Goal: Task Accomplishment & Management: Manage account settings

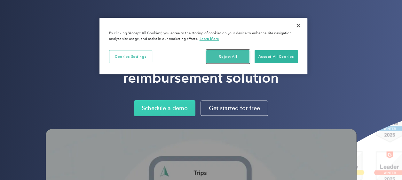
click at [242, 57] on button "Reject All" at bounding box center [227, 56] width 43 height 13
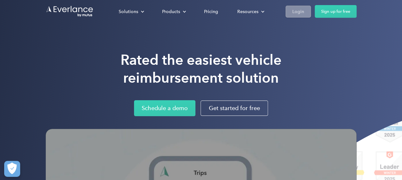
click at [298, 9] on div "Login" at bounding box center [298, 11] width 12 height 8
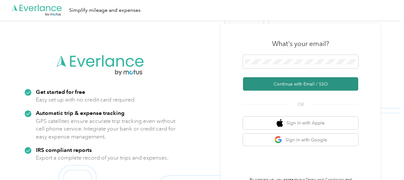
click at [314, 86] on button "Continue with Email / SSO" at bounding box center [300, 83] width 115 height 13
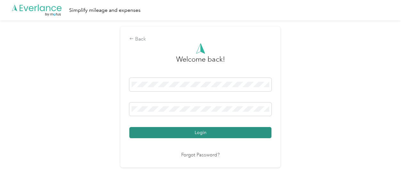
click at [236, 131] on button "Login" at bounding box center [200, 132] width 142 height 11
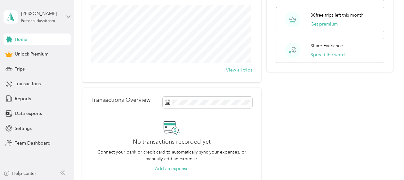
scroll to position [145, 0]
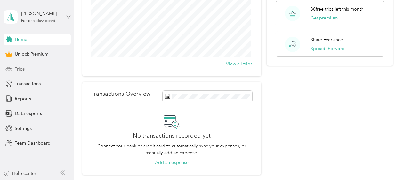
click at [17, 67] on span "Trips" at bounding box center [20, 69] width 10 height 7
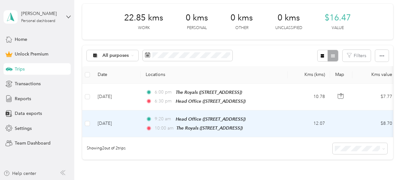
scroll to position [84, 0]
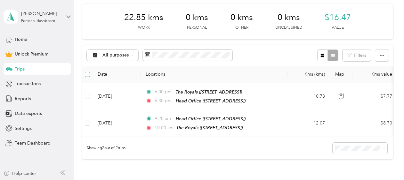
click at [87, 71] on label at bounding box center [87, 74] width 5 height 7
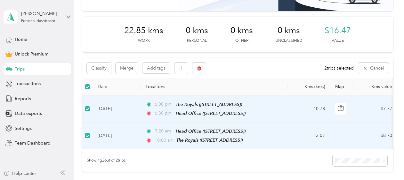
scroll to position [77, 0]
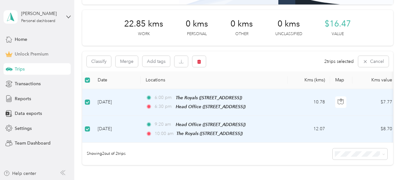
click at [33, 53] on span "Unlock Premium" at bounding box center [32, 54] width 34 height 7
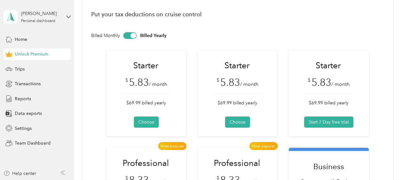
scroll to position [25, 0]
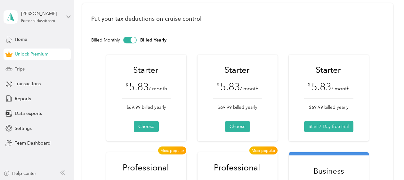
click at [26, 70] on div "Trips" at bounding box center [37, 69] width 67 height 12
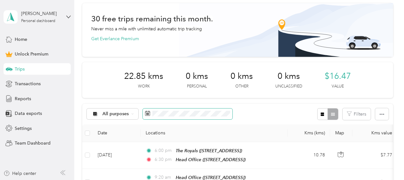
click at [160, 118] on span at bounding box center [188, 114] width 90 height 11
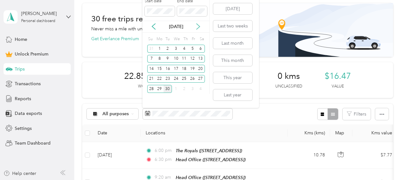
click at [200, 27] on icon at bounding box center [197, 27] width 3 height 6
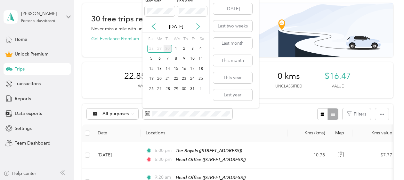
click at [200, 27] on icon at bounding box center [197, 27] width 3 height 6
click at [200, 26] on icon at bounding box center [198, 26] width 6 height 6
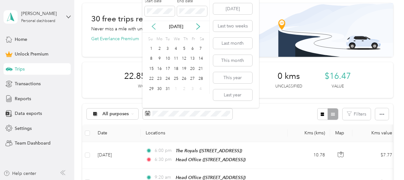
click at [152, 26] on icon at bounding box center [153, 26] width 6 height 6
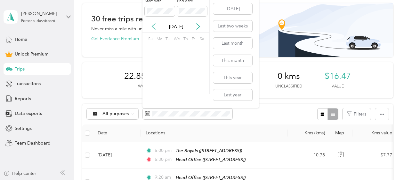
click at [152, 26] on icon at bounding box center [153, 26] width 6 height 6
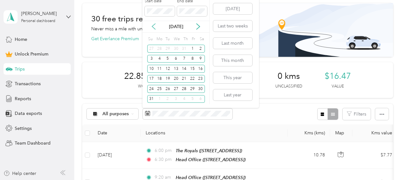
click at [152, 26] on icon at bounding box center [153, 26] width 6 height 6
click at [176, 27] on p "[DATE]" at bounding box center [175, 26] width 27 height 7
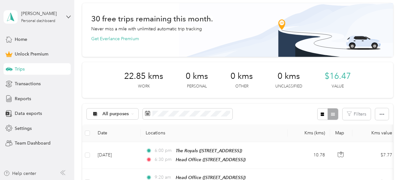
click at [125, 28] on p "Never miss a mile with unlimited automatic trip tracking" at bounding box center [146, 29] width 111 height 7
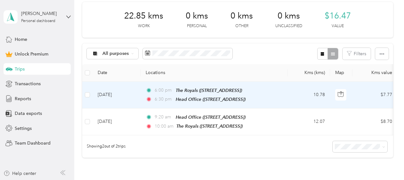
scroll to position [85, 0]
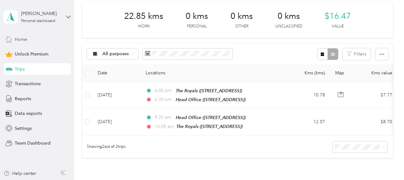
click at [21, 38] on span "Home" at bounding box center [21, 39] width 12 height 7
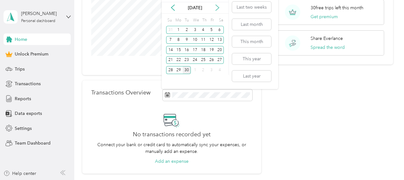
click at [217, 10] on icon at bounding box center [217, 7] width 6 height 6
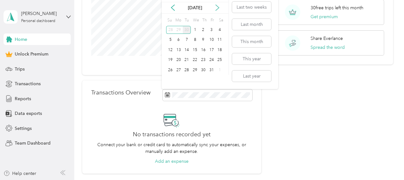
click at [217, 10] on icon at bounding box center [217, 7] width 6 height 6
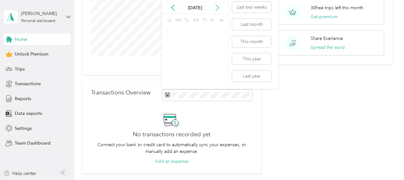
click at [217, 10] on icon at bounding box center [217, 7] width 6 height 6
click at [171, 7] on icon at bounding box center [173, 7] width 6 height 6
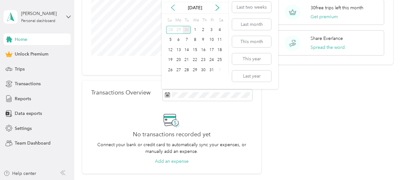
click at [171, 7] on icon at bounding box center [173, 7] width 6 height 6
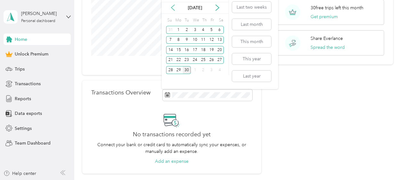
click at [171, 7] on icon at bounding box center [173, 7] width 6 height 6
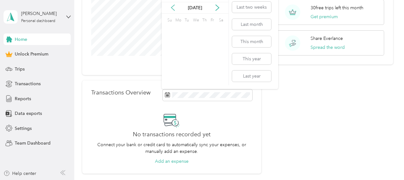
click at [171, 7] on icon at bounding box center [173, 7] width 6 height 6
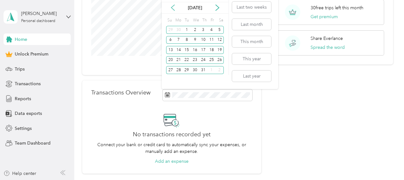
click at [171, 7] on icon at bounding box center [173, 7] width 6 height 6
click at [172, 28] on div "1" at bounding box center [170, 30] width 8 height 8
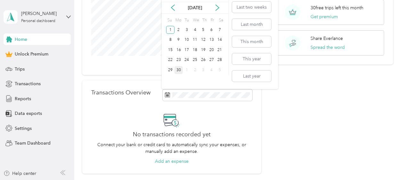
click at [180, 70] on div "30" at bounding box center [178, 70] width 8 height 8
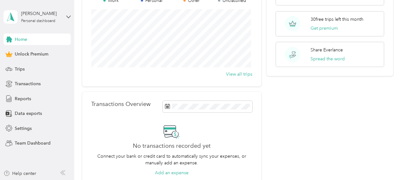
scroll to position [145, 0]
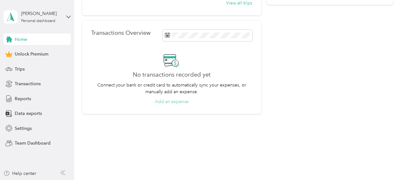
click at [173, 100] on button "Add an expense" at bounding box center [172, 102] width 34 height 7
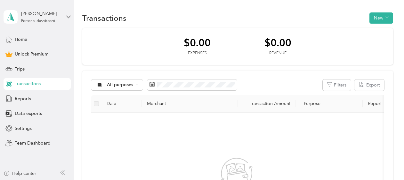
scroll to position [0, 0]
click at [383, 19] on button "New" at bounding box center [381, 17] width 24 height 11
click at [380, 28] on span "Expense" at bounding box center [377, 29] width 17 height 7
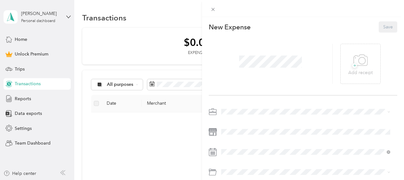
scroll to position [51, 0]
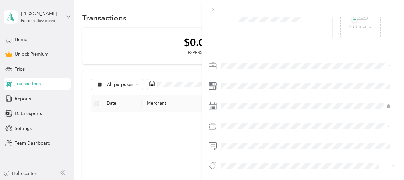
click at [170, 134] on div "This expense cannot be edited because it is either under review, approved, or p…" at bounding box center [202, 90] width 404 height 180
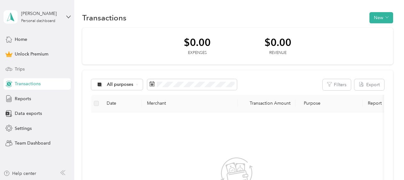
click at [25, 68] on div "Trips" at bounding box center [37, 69] width 67 height 12
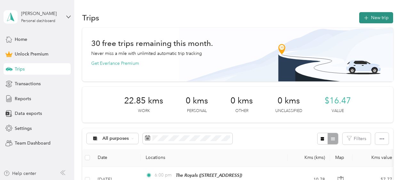
click at [375, 15] on button "New trip" at bounding box center [376, 17] width 34 height 11
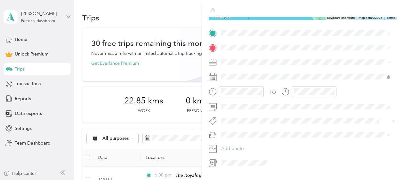
scroll to position [125, 0]
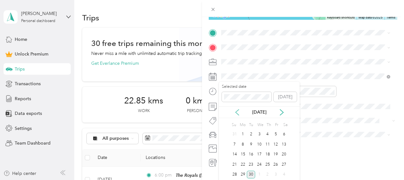
click at [238, 112] on icon at bounding box center [237, 112] width 6 height 6
click at [236, 131] on div "1" at bounding box center [234, 135] width 8 height 8
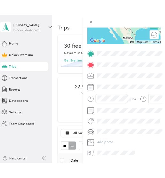
scroll to position [102, 0]
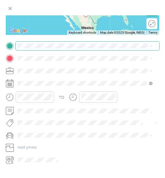
click at [29, 42] on span at bounding box center [88, 46] width 144 height 9
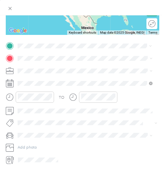
click at [30, 74] on span "[STREET_ADDRESS]" at bounding box center [46, 73] width 35 height 5
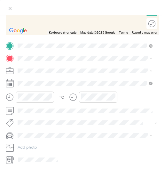
click at [56, 83] on div "The Royals [STREET_ADDRESS]" at bounding box center [46, 84] width 35 height 12
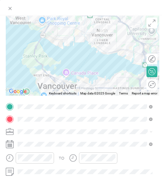
scroll to position [20, 0]
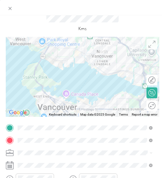
click at [148, 47] on icon at bounding box center [151, 44] width 7 height 7
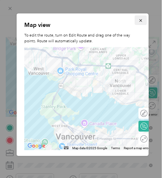
click at [138, 19] on icon "button" at bounding box center [140, 20] width 4 height 4
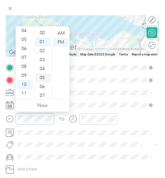
scroll to position [0, 0]
click at [26, 74] on div "09" at bounding box center [24, 75] width 15 height 9
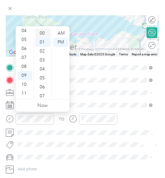
click at [43, 34] on div "00" at bounding box center [42, 33] width 15 height 9
click at [58, 32] on div "AM" at bounding box center [60, 33] width 15 height 9
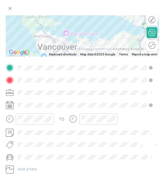
click at [36, 104] on ol "Work Personal Business Other Charity Medical Moving Commute" at bounding box center [85, 132] width 139 height 77
click at [51, 102] on span at bounding box center [88, 105] width 144 height 9
click at [10, 106] on icon at bounding box center [10, 105] width 8 height 8
click at [9, 108] on icon at bounding box center [10, 105] width 8 height 8
click at [11, 103] on icon at bounding box center [10, 105] width 8 height 8
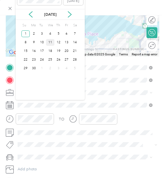
click at [50, 42] on div "11" at bounding box center [50, 42] width 8 height 7
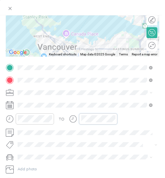
click at [59, 117] on div "TO" at bounding box center [83, 120] width 154 height 15
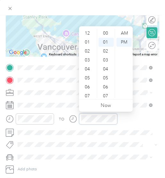
scroll to position [9, 0]
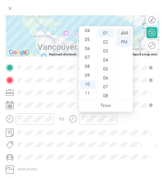
click at [122, 34] on div "AM" at bounding box center [123, 33] width 15 height 9
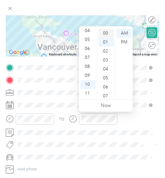
click at [106, 34] on div "00" at bounding box center [106, 33] width 15 height 9
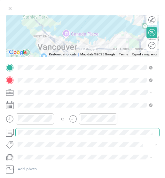
click at [67, 135] on span at bounding box center [88, 132] width 144 height 9
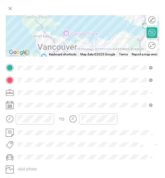
click at [33, 101] on div "Work" at bounding box center [85, 102] width 131 height 6
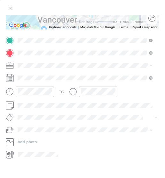
click at [9, 150] on icon at bounding box center [10, 154] width 8 height 8
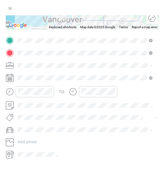
scroll to position [0, 0]
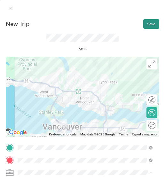
click at [147, 24] on button "Save" at bounding box center [151, 24] width 16 height 10
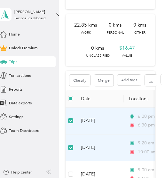
scroll to position [77, 58]
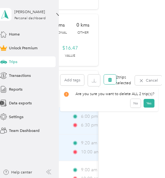
click at [110, 77] on icon "button" at bounding box center [110, 79] width 4 height 4
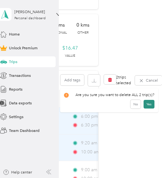
click at [148, 104] on button "Yes" at bounding box center [149, 104] width 11 height 9
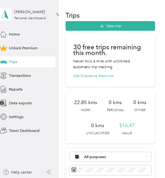
scroll to position [7, 0]
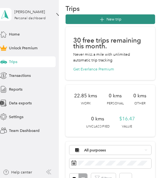
click at [112, 18] on button "New trip" at bounding box center [111, 19] width 90 height 10
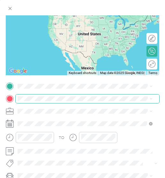
scroll to position [68, 0]
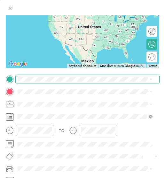
click at [35, 83] on span at bounding box center [88, 79] width 144 height 9
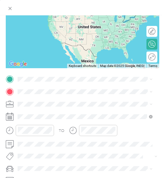
click at [46, 105] on div "The Royals [STREET_ADDRESS]" at bounding box center [46, 104] width 35 height 12
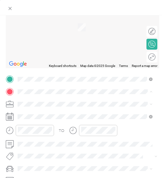
click at [43, 137] on span "[STREET_ADDRESS]" at bounding box center [46, 137] width 35 height 5
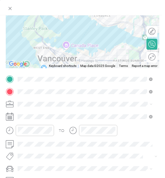
click at [6, 118] on icon at bounding box center [10, 117] width 8 height 8
click at [11, 118] on icon at bounding box center [10, 117] width 8 height 8
click at [62, 121] on div "TO Add photo" at bounding box center [83, 136] width 154 height 122
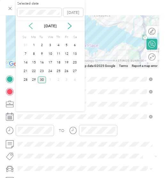
click at [32, 27] on icon at bounding box center [31, 26] width 6 height 6
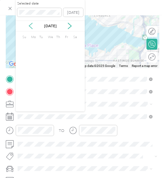
click at [32, 27] on icon at bounding box center [31, 26] width 6 height 6
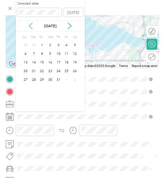
click at [32, 27] on icon at bounding box center [31, 26] width 6 height 6
click at [50, 52] on div "11" at bounding box center [50, 54] width 8 height 7
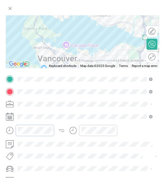
click at [0, 129] on html "[PERSON_NAME] Personal dashboard Home Unlock Premium Trips Transactions Reports…" at bounding box center [81, 89] width 162 height 178
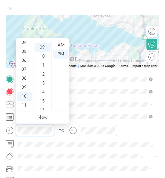
scroll to position [81, 0]
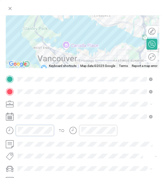
click at [0, 129] on html "[PERSON_NAME] Personal dashboard Home Unlock Premium Trips Transactions Reports…" at bounding box center [81, 89] width 162 height 178
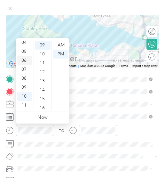
click at [25, 59] on div "06" at bounding box center [24, 60] width 15 height 9
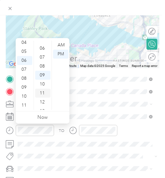
click at [44, 64] on div "08" at bounding box center [42, 66] width 15 height 9
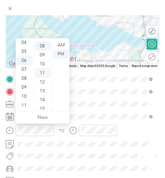
scroll to position [0, 0]
click at [42, 44] on div "00" at bounding box center [42, 45] width 15 height 9
click at [61, 44] on div "AM" at bounding box center [60, 45] width 15 height 9
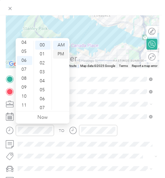
click at [61, 57] on div "PM" at bounding box center [60, 54] width 15 height 9
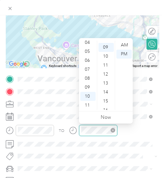
scroll to position [81, 0]
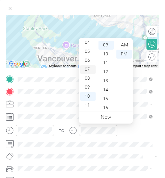
click at [88, 69] on div "07" at bounding box center [87, 69] width 15 height 9
click at [124, 51] on div "PM" at bounding box center [123, 54] width 15 height 9
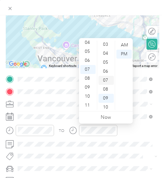
click at [105, 66] on div "05" at bounding box center [106, 62] width 15 height 9
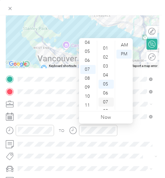
scroll to position [0, 0]
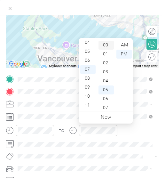
click at [105, 45] on div "00" at bounding box center [106, 45] width 15 height 9
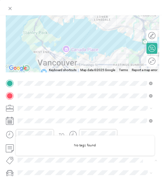
scroll to position [112, 0]
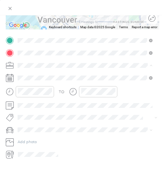
click at [45, 79] on div "Personal" at bounding box center [82, 80] width 125 height 6
click at [45, 135] on div "BMW 335i" at bounding box center [85, 135] width 131 height 6
click at [46, 133] on div "BMW 335i" at bounding box center [82, 135] width 125 height 6
click at [37, 165] on div "New Trip Save This trip cannot be edited because it is either under review, app…" at bounding box center [82, 104] width 165 height 178
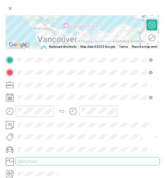
scroll to position [87, 0]
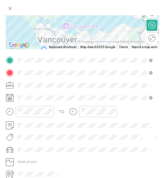
click at [41, 96] on li "Work" at bounding box center [85, 93] width 139 height 10
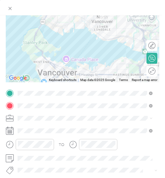
scroll to position [0, 0]
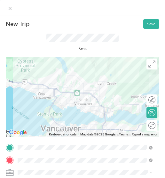
click at [62, 130] on div at bounding box center [83, 97] width 154 height 80
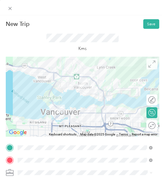
click at [148, 64] on icon at bounding box center [151, 63] width 7 height 7
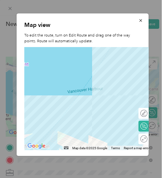
drag, startPoint x: 72, startPoint y: 106, endPoint x: 169, endPoint y: 21, distance: 129.6
click at [162, 21] on html "[PERSON_NAME] Personal dashboard Home Unlock Premium Trips Transactions Reports…" at bounding box center [81, 89] width 162 height 178
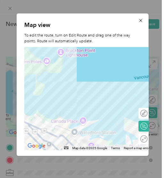
drag, startPoint x: 80, startPoint y: 93, endPoint x: 147, endPoint y: 67, distance: 72.5
click at [147, 67] on div "Map view To edit the route, turn on Edit Route and drag one of the way points. …" at bounding box center [83, 84] width 132 height 142
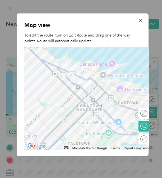
drag, startPoint x: 65, startPoint y: 112, endPoint x: 97, endPoint y: 68, distance: 54.2
click at [97, 68] on div at bounding box center [87, 98] width 127 height 103
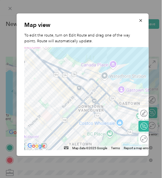
click at [72, 103] on div at bounding box center [87, 98] width 127 height 103
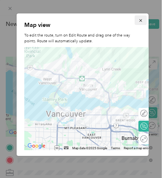
click at [138, 20] on icon "button" at bounding box center [140, 20] width 4 height 4
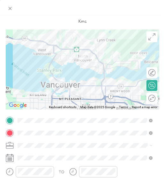
scroll to position [22, 0]
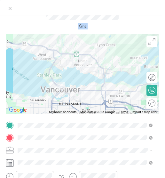
drag, startPoint x: 104, startPoint y: 22, endPoint x: 99, endPoint y: 59, distance: 37.8
click at [99, 59] on div "New Trip Save This trip cannot be edited because it is either under review, app…" at bounding box center [83, 120] width 154 height 247
click at [6, 7] on span at bounding box center [10, 8] width 8 height 8
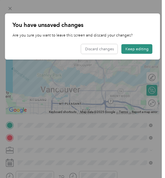
click at [140, 50] on button "Keep editing" at bounding box center [137, 49] width 31 height 10
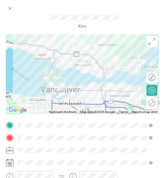
scroll to position [0, 0]
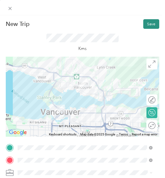
click at [143, 21] on button "Save" at bounding box center [151, 24] width 16 height 10
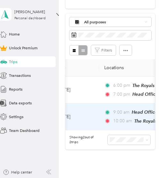
scroll to position [0, 24]
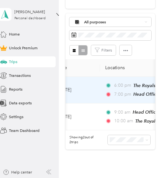
click at [121, 94] on span "7:00 pm" at bounding box center [122, 94] width 17 height 7
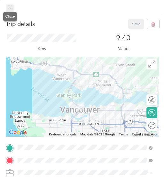
click at [8, 8] on icon at bounding box center [9, 8] width 5 height 5
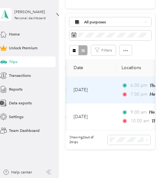
scroll to position [0, 7]
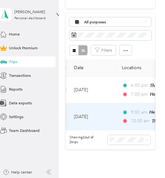
click at [98, 111] on td "[DATE]" at bounding box center [93, 116] width 48 height 27
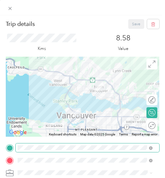
click at [82, 145] on span at bounding box center [88, 147] width 144 height 9
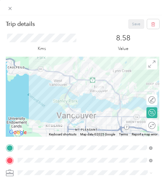
click at [80, 138] on div "Trip details Save This trip cannot be edited because it is either under review,…" at bounding box center [83, 142] width 154 height 247
click at [7, 6] on span at bounding box center [10, 8] width 8 height 8
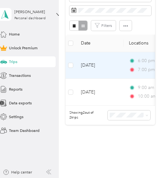
scroll to position [133, 0]
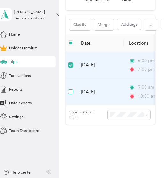
click at [72, 93] on label at bounding box center [70, 91] width 5 height 7
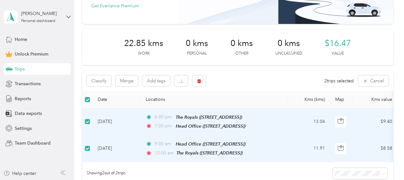
scroll to position [74, 0]
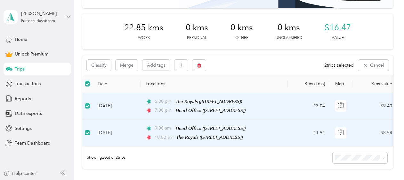
click at [319, 103] on td "13.04" at bounding box center [309, 106] width 42 height 27
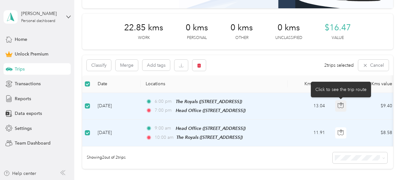
click at [342, 104] on icon "button" at bounding box center [340, 106] width 5 height 5
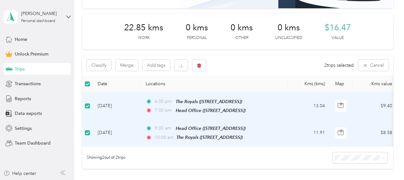
click at [225, 76] on th "Locations" at bounding box center [213, 84] width 147 height 18
click at [180, 107] on div "Head Office ([STREET_ADDRESS])" at bounding box center [211, 110] width 70 height 7
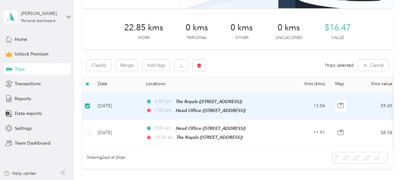
click at [189, 98] on div "The Royals ([STREET_ADDRESS])" at bounding box center [209, 101] width 66 height 7
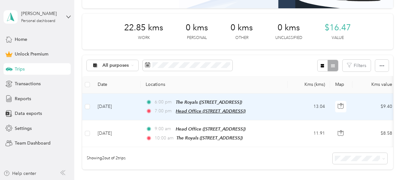
click at [200, 110] on span "Head Office ([STREET_ADDRESS])" at bounding box center [211, 111] width 70 height 5
click at [292, 110] on td "13.04" at bounding box center [309, 107] width 42 height 27
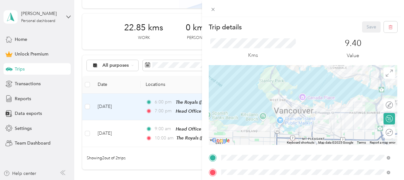
drag, startPoint x: 269, startPoint y: 81, endPoint x: 288, endPoint y: 125, distance: 48.3
click at [288, 125] on div at bounding box center [303, 105] width 188 height 80
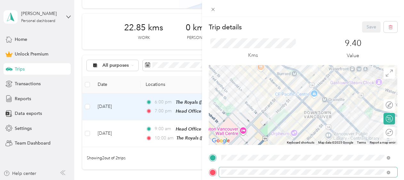
drag, startPoint x: 304, startPoint y: 84, endPoint x: 282, endPoint y: 178, distance: 96.9
click at [282, 178] on div "Trip details Save This trip cannot be edited because it is either under review,…" at bounding box center [303, 157] width 188 height 272
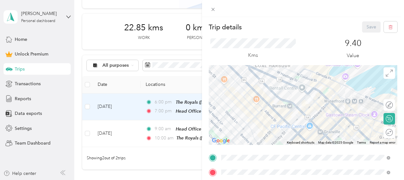
drag, startPoint x: 299, startPoint y: 114, endPoint x: 294, endPoint y: 148, distance: 35.2
click at [294, 148] on div "Trip details Save This trip cannot be edited because it is either under review,…" at bounding box center [303, 157] width 188 height 272
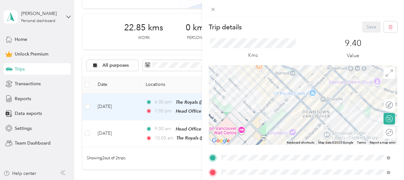
drag, startPoint x: 280, startPoint y: 114, endPoint x: 283, endPoint y: 77, distance: 36.5
click at [283, 77] on div at bounding box center [303, 105] width 188 height 80
click at [299, 98] on div at bounding box center [303, 105] width 188 height 80
click at [314, 90] on div at bounding box center [303, 105] width 188 height 80
click at [320, 96] on div at bounding box center [303, 105] width 188 height 80
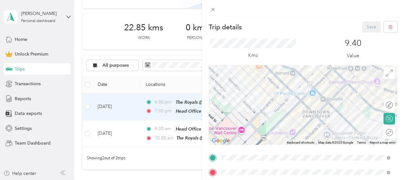
click at [320, 96] on div at bounding box center [303, 105] width 188 height 80
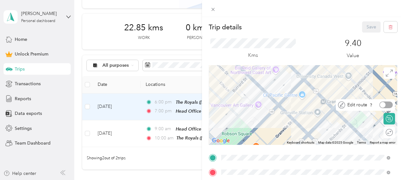
click at [386, 104] on div at bounding box center [385, 105] width 13 height 7
click at [338, 104] on icon at bounding box center [341, 105] width 7 height 7
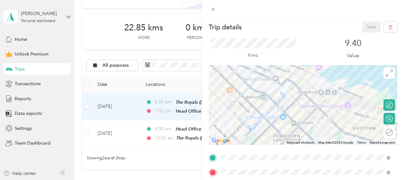
drag, startPoint x: 290, startPoint y: 81, endPoint x: 287, endPoint y: 99, distance: 18.1
click at [287, 95] on img at bounding box center [283, 91] width 8 height 8
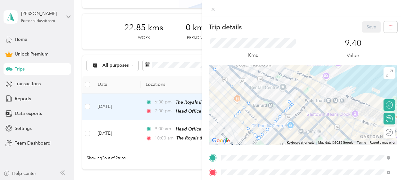
click at [287, 99] on img at bounding box center [290, 100] width 8 height 8
click at [276, 100] on div at bounding box center [303, 105] width 188 height 80
click at [280, 101] on div at bounding box center [303, 105] width 188 height 80
drag, startPoint x: 283, startPoint y: 110, endPoint x: 277, endPoint y: 98, distance: 12.9
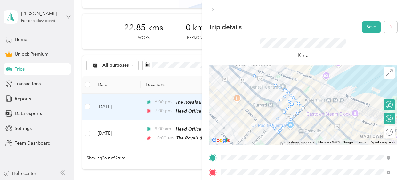
drag, startPoint x: 263, startPoint y: 81, endPoint x: 282, endPoint y: 112, distance: 36.3
drag, startPoint x: 272, startPoint y: 129, endPoint x: 244, endPoint y: 102, distance: 38.9
click at [386, 105] on div at bounding box center [389, 105] width 6 height 6
click at [381, 105] on div at bounding box center [385, 105] width 13 height 7
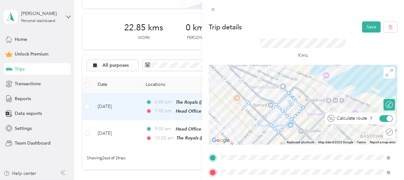
click at [381, 118] on div at bounding box center [385, 118] width 13 height 7
click at [384, 118] on div at bounding box center [385, 118] width 13 height 7
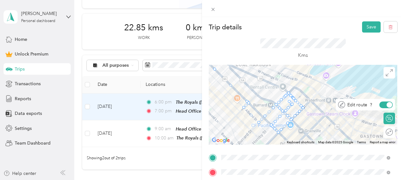
click at [386, 105] on div at bounding box center [389, 105] width 6 height 6
click at [382, 105] on div at bounding box center [385, 105] width 13 height 7
click at [274, 104] on div at bounding box center [275, 104] width 3 height 3
drag, startPoint x: 261, startPoint y: 116, endPoint x: 268, endPoint y: 125, distance: 11.5
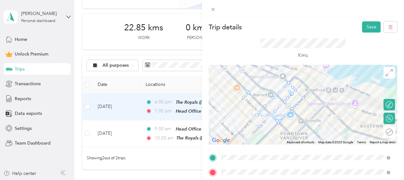
drag, startPoint x: 269, startPoint y: 126, endPoint x: 255, endPoint y: 128, distance: 14.2
drag, startPoint x: 285, startPoint y: 83, endPoint x: 242, endPoint y: 93, distance: 43.9
drag, startPoint x: 246, startPoint y: 92, endPoint x: 231, endPoint y: 106, distance: 20.4
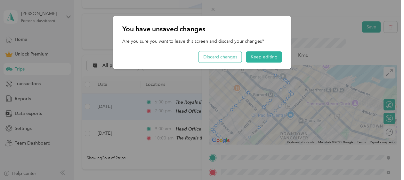
click at [227, 58] on button "Discard changes" at bounding box center [220, 56] width 43 height 11
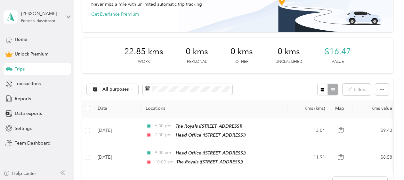
scroll to position [50, 0]
click at [18, 128] on span "Settings" at bounding box center [23, 128] width 17 height 7
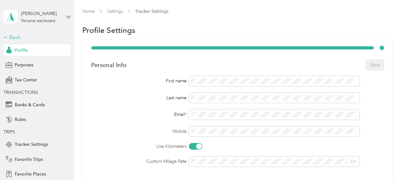
click at [6, 38] on div "Back" at bounding box center [36, 38] width 64 height 8
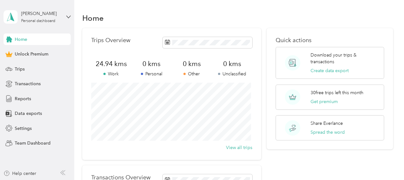
scroll to position [145, 0]
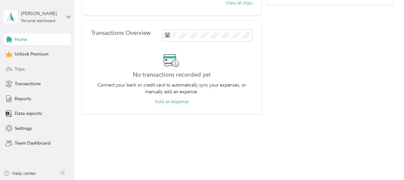
click at [17, 68] on span "Trips" at bounding box center [20, 69] width 10 height 7
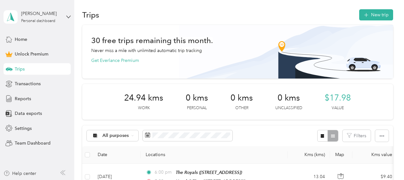
scroll to position [4, 0]
click at [364, 17] on icon "button" at bounding box center [365, 14] width 7 height 7
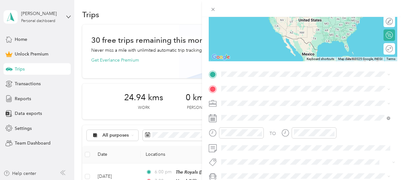
scroll to position [83, 0]
click at [379, 51] on div "Round trip" at bounding box center [367, 49] width 49 height 7
click at [377, 49] on div "Round trip" at bounding box center [367, 49] width 49 height 7
click at [383, 49] on div "Round trip" at bounding box center [367, 49] width 49 height 7
click at [256, 122] on div "Head Office [STREET_ADDRESS]" at bounding box center [253, 123] width 41 height 13
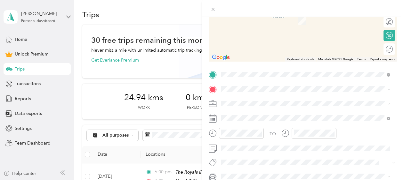
click at [249, 112] on strong "The Royals" at bounding box center [244, 115] width 23 height 6
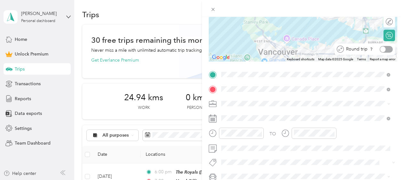
click at [382, 49] on div at bounding box center [385, 49] width 13 height 7
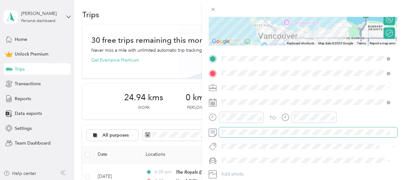
scroll to position [99, 0]
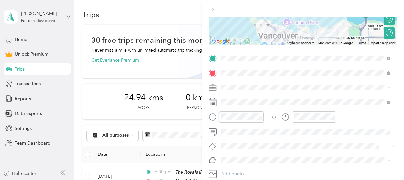
click at [203, 117] on form "New Trip Save This trip cannot be edited because it is either under review, app…" at bounding box center [303, 58] width 202 height 272
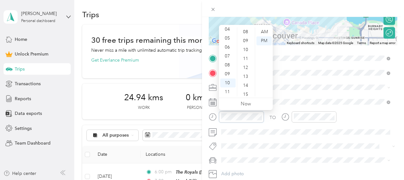
scroll to position [0, 0]
click at [246, 31] on div "00" at bounding box center [245, 32] width 15 height 9
click at [268, 29] on div "AM" at bounding box center [263, 32] width 15 height 9
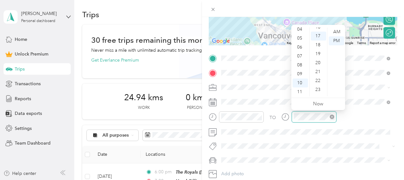
scroll to position [152, 0]
click at [301, 45] on div "06" at bounding box center [299, 47] width 15 height 9
click at [336, 40] on div "PM" at bounding box center [335, 40] width 15 height 9
click at [319, 31] on div "00" at bounding box center [318, 32] width 15 height 9
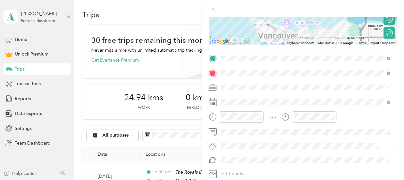
click at [267, 97] on div "Work" at bounding box center [305, 98] width 164 height 7
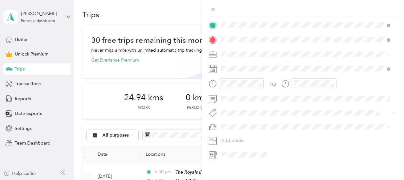
scroll to position [134, 0]
click at [246, 136] on div "BMW 335i" at bounding box center [305, 136] width 164 height 7
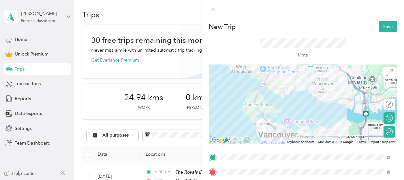
scroll to position [0, 0]
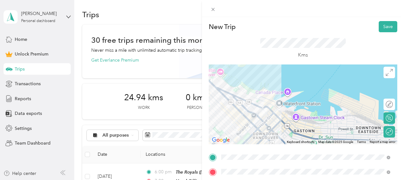
drag, startPoint x: 249, startPoint y: 117, endPoint x: 257, endPoint y: 72, distance: 45.1
click at [257, 72] on div at bounding box center [303, 105] width 188 height 80
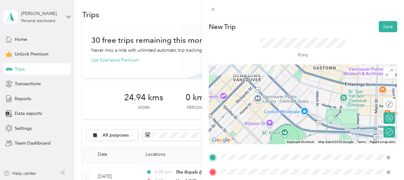
drag, startPoint x: 272, startPoint y: 124, endPoint x: 262, endPoint y: 80, distance: 45.7
click at [262, 80] on div at bounding box center [303, 105] width 188 height 80
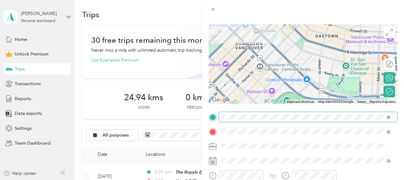
scroll to position [0, 0]
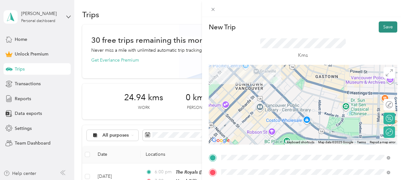
click at [378, 30] on button "Save" at bounding box center [387, 26] width 19 height 11
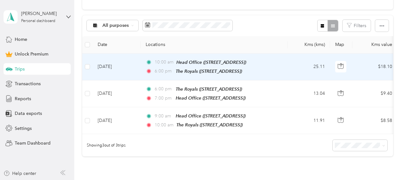
click at [297, 69] on td "25.11" at bounding box center [309, 67] width 42 height 27
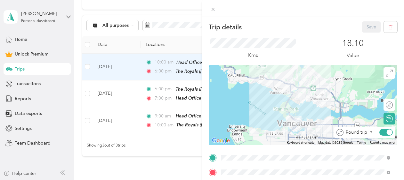
click at [386, 135] on div at bounding box center [389, 133] width 6 height 6
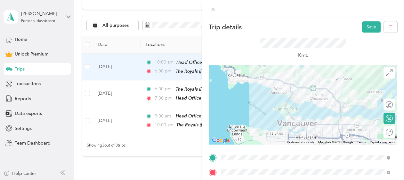
click at [251, 40] on div "Kms" at bounding box center [303, 49] width 188 height 32
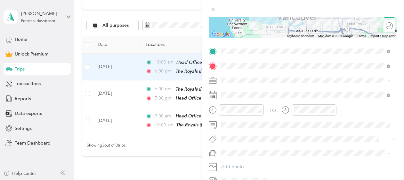
scroll to position [107, 0]
click at [249, 95] on div "Home" at bounding box center [310, 96] width 154 height 6
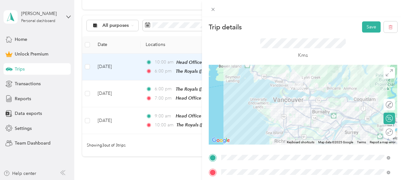
scroll to position [0, 0]
drag, startPoint x: 262, startPoint y: 150, endPoint x: 255, endPoint y: 86, distance: 64.7
click at [255, 86] on div "Trip details Save This trip cannot be edited because it is either under review,…" at bounding box center [303, 157] width 188 height 272
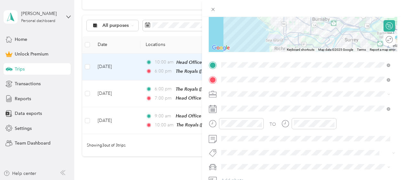
click at [258, 71] on div "TO Add photo" at bounding box center [303, 130] width 188 height 140
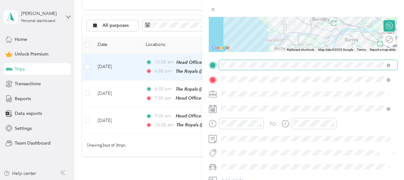
click at [258, 61] on span at bounding box center [308, 65] width 178 height 10
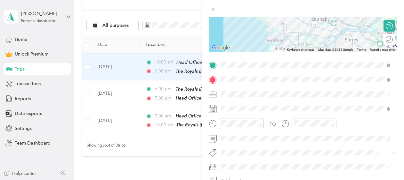
click at [242, 91] on div "Head Office [STREET_ADDRESS]" at bounding box center [253, 92] width 41 height 13
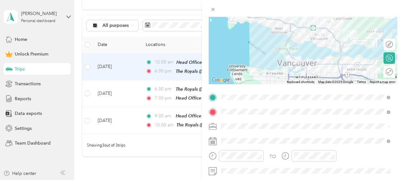
scroll to position [60, 0]
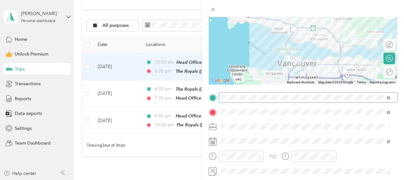
click at [353, 93] on span at bounding box center [308, 98] width 178 height 10
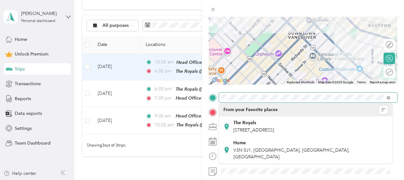
drag, startPoint x: 302, startPoint y: 32, endPoint x: 303, endPoint y: 101, distance: 69.1
click at [303, 101] on div "Trip details Save This trip cannot be edited because it is either under review,…" at bounding box center [303, 97] width 188 height 272
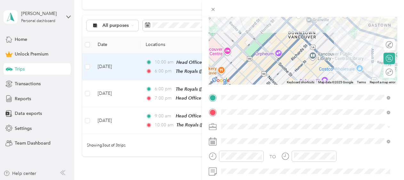
click at [313, 53] on div at bounding box center [303, 45] width 188 height 80
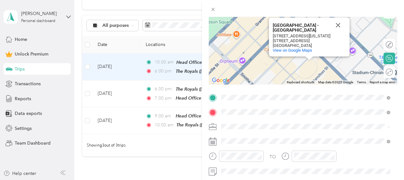
scroll to position [60, 0]
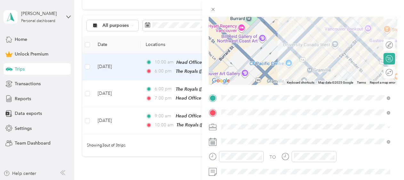
click at [250, 124] on div "Trip details Save This trip cannot be edited because it is either under review,…" at bounding box center [303, 98] width 188 height 272
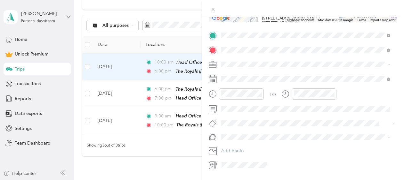
scroll to position [87, 0]
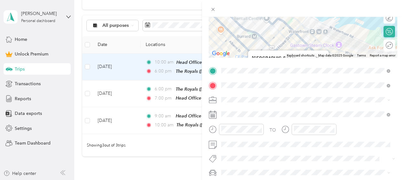
drag, startPoint x: 253, startPoint y: 31, endPoint x: 243, endPoint y: 48, distance: 19.1
click at [243, 48] on div "[GEOGRAPHIC_DATA] - [GEOGRAPHIC_DATA] [GEOGRAPHIC_DATA] - [GEOGRAPHIC_DATA] [ST…" at bounding box center [303, 18] width 188 height 80
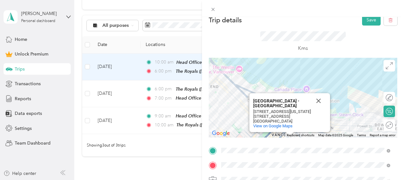
scroll to position [2, 0]
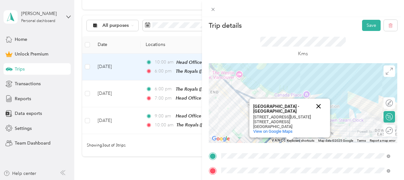
click at [315, 103] on button "Close" at bounding box center [318, 106] width 15 height 15
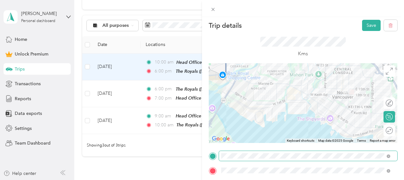
click at [292, 155] on div "Trip details Save This trip cannot be edited because it is either under review,…" at bounding box center [303, 156] width 188 height 272
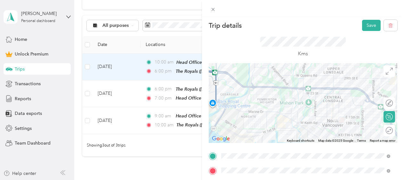
drag, startPoint x: 293, startPoint y: 112, endPoint x: 283, endPoint y: 141, distance: 30.9
click at [283, 141] on div "Keyboard shortcuts Map Data Map data ©2025 Google Map data ©2025 Google 500 m C…" at bounding box center [303, 103] width 188 height 80
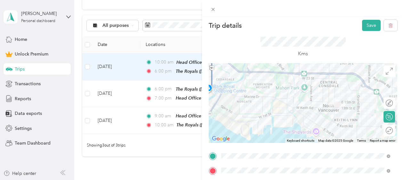
drag, startPoint x: 234, startPoint y: 130, endPoint x: 242, endPoint y: 115, distance: 16.6
click at [242, 115] on div at bounding box center [303, 103] width 188 height 80
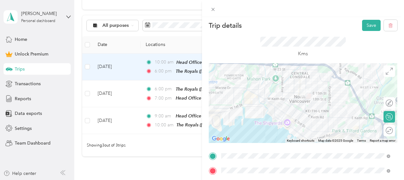
drag, startPoint x: 286, startPoint y: 113, endPoint x: 256, endPoint y: 104, distance: 31.1
click at [256, 104] on div at bounding box center [303, 103] width 188 height 80
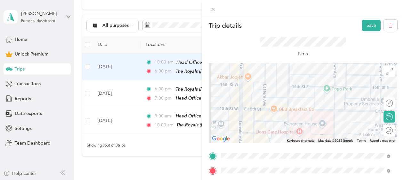
click at [248, 48] on div "Kms" at bounding box center [303, 47] width 188 height 32
click at [358, 47] on div "Kms" at bounding box center [303, 47] width 188 height 32
click at [269, 147] on div "Trip details Save This trip cannot be edited because it is either under review,…" at bounding box center [303, 156] width 188 height 272
click at [388, 26] on icon "button" at bounding box center [390, 25] width 4 height 4
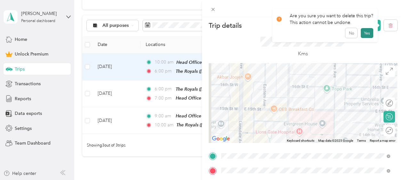
click at [360, 33] on button "Yes" at bounding box center [366, 33] width 12 height 10
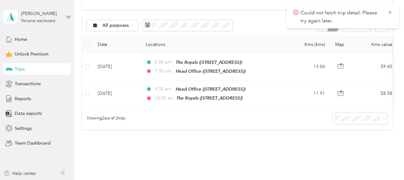
scroll to position [73, 0]
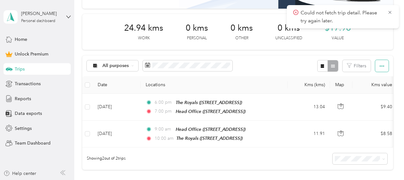
click at [379, 63] on span "button" at bounding box center [381, 65] width 4 height 5
click at [365, 79] on span "Select all" at bounding box center [373, 77] width 18 height 5
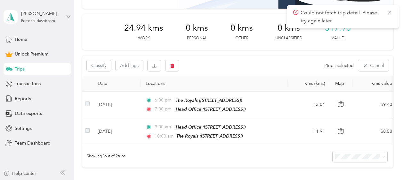
drag, startPoint x: 155, startPoint y: 67, endPoint x: 140, endPoint y: 77, distance: 18.4
click at [140, 77] on th "Date" at bounding box center [116, 84] width 48 height 16
click at [106, 70] on button "Classify" at bounding box center [99, 65] width 24 height 11
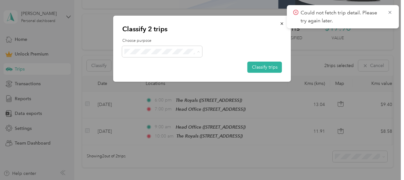
click at [171, 65] on li "Work" at bounding box center [162, 63] width 80 height 11
click at [262, 67] on button "Classify trips" at bounding box center [264, 67] width 35 height 11
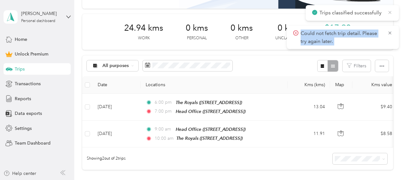
drag, startPoint x: 390, startPoint y: 33, endPoint x: 390, endPoint y: 12, distance: 20.5
click at [390, 12] on div "Trips classified successfully Could not fetch trip detail. Please try again lat…" at bounding box center [201, 90] width 393 height 170
click at [390, 12] on icon at bounding box center [389, 13] width 5 height 6
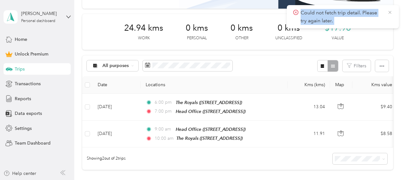
click at [389, 13] on icon at bounding box center [389, 12] width 3 height 3
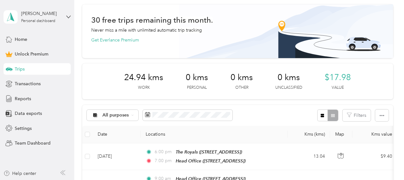
scroll to position [12, 0]
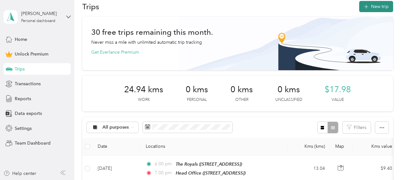
click at [366, 6] on icon "button" at bounding box center [365, 6] width 7 height 7
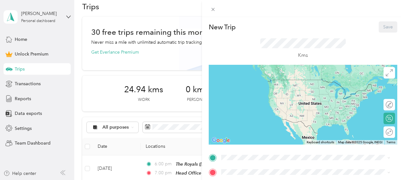
click at [251, 117] on strong "Head Office" at bounding box center [246, 118] width 26 height 6
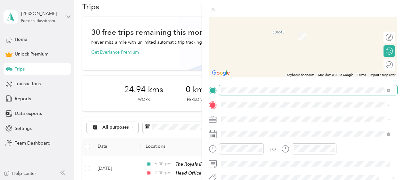
scroll to position [68, 0]
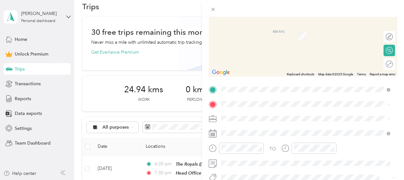
click at [259, 45] on div "The Royals" at bounding box center [253, 44] width 41 height 6
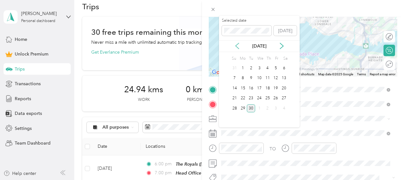
click at [239, 46] on icon at bounding box center [237, 46] width 6 height 6
click at [281, 46] on icon at bounding box center [281, 46] width 6 height 6
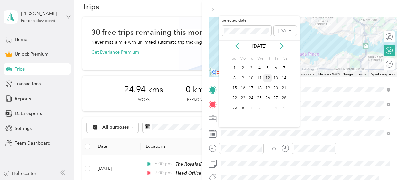
click at [266, 79] on div "12" at bounding box center [267, 79] width 8 height 8
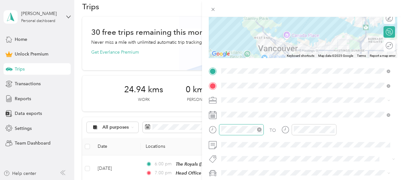
scroll to position [88, 0]
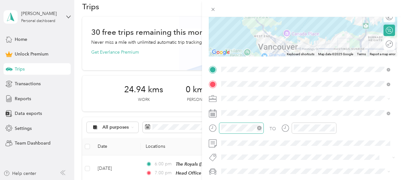
click at [258, 127] on icon "close-circle" at bounding box center [259, 128] width 4 height 4
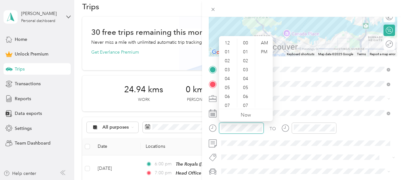
scroll to position [188, 0]
click at [264, 50] on div "PM" at bounding box center [263, 52] width 15 height 9
click at [245, 46] on div "00" at bounding box center [245, 43] width 15 height 9
click at [229, 98] on div "06" at bounding box center [227, 96] width 15 height 9
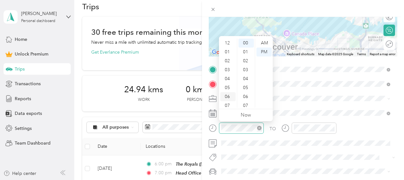
scroll to position [38, 0]
click at [262, 52] on div "PM" at bounding box center [263, 52] width 15 height 9
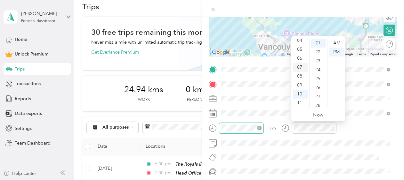
click at [298, 67] on div "07" at bounding box center [299, 67] width 15 height 9
click at [316, 47] on div "00" at bounding box center [318, 43] width 15 height 9
click at [338, 52] on div "PM" at bounding box center [335, 52] width 15 height 9
click at [353, 126] on div "TO" at bounding box center [303, 131] width 188 height 16
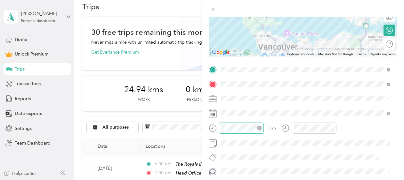
click at [255, 13] on ol "Work Personal Business Other Charity Medical Moving Commute" at bounding box center [305, 49] width 173 height 90
click at [239, 9] on div "Work" at bounding box center [305, 9] width 164 height 7
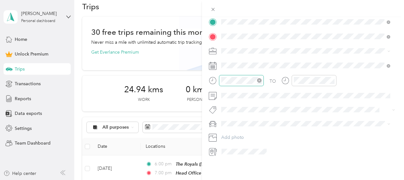
scroll to position [140, 0]
click at [240, 129] on span "BMW 335i" at bounding box center [233, 130] width 21 height 5
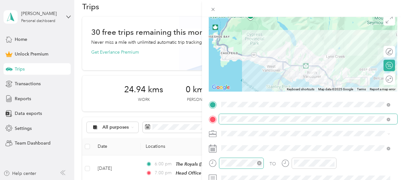
scroll to position [0, 0]
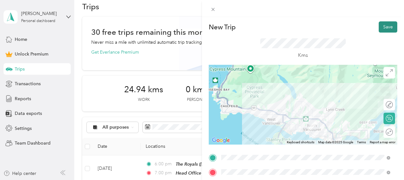
click at [378, 28] on button "Save" at bounding box center [387, 26] width 19 height 11
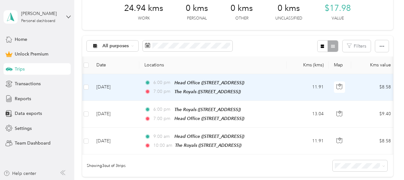
scroll to position [0, 1]
click at [283, 81] on td "6:00 pm Head Office ([STREET_ADDRESS]) 7:00 pm The Royals ([STREET_ADDRESS])" at bounding box center [212, 87] width 147 height 27
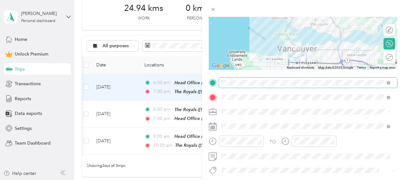
scroll to position [76, 0]
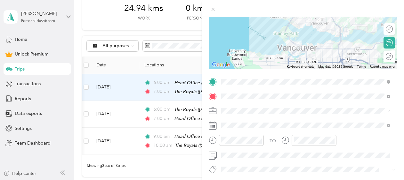
click at [251, 113] on span "[STREET_ADDRESS]" at bounding box center [253, 113] width 41 height 5
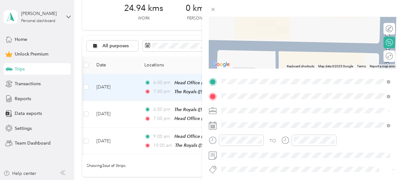
click at [251, 121] on strong "Head Office" at bounding box center [246, 122] width 26 height 6
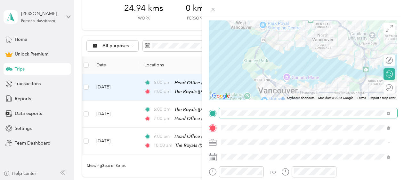
scroll to position [0, 0]
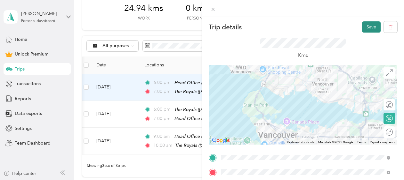
click at [369, 26] on button "Save" at bounding box center [371, 26] width 19 height 11
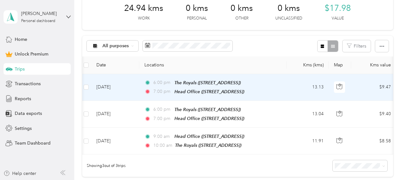
click at [293, 96] on td "13.13" at bounding box center [307, 87] width 42 height 27
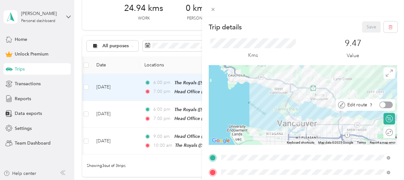
click at [380, 104] on div at bounding box center [383, 105] width 6 height 6
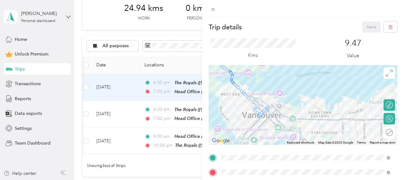
drag, startPoint x: 271, startPoint y: 132, endPoint x: 292, endPoint y: 87, distance: 50.1
click at [292, 87] on div at bounding box center [303, 105] width 188 height 80
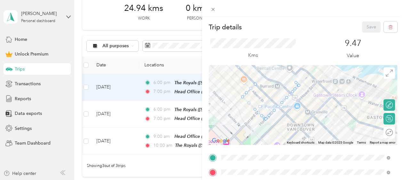
drag, startPoint x: 253, startPoint y: 118, endPoint x: 354, endPoint y: 60, distance: 117.2
click at [354, 60] on div "Trip details Save This trip cannot be edited because it is either under review,…" at bounding box center [303, 157] width 188 height 272
click at [386, 106] on div at bounding box center [389, 105] width 6 height 6
click at [281, 112] on div at bounding box center [303, 105] width 188 height 80
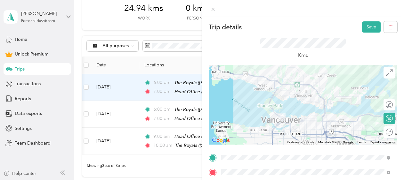
click at [270, 111] on div at bounding box center [303, 105] width 188 height 80
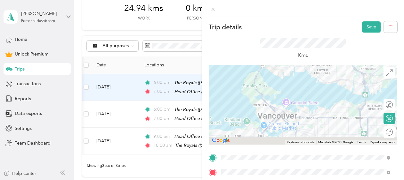
drag, startPoint x: 285, startPoint y: 117, endPoint x: 317, endPoint y: 83, distance: 47.0
click at [317, 83] on div at bounding box center [303, 105] width 188 height 80
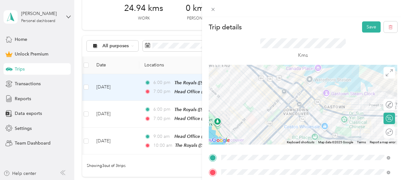
drag, startPoint x: 273, startPoint y: 101, endPoint x: 348, endPoint y: 38, distance: 97.8
click at [348, 38] on div "Trip details Save This trip cannot be edited because it is either under review,…" at bounding box center [303, 157] width 188 height 272
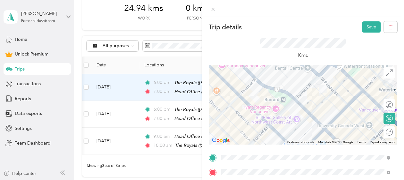
drag, startPoint x: 293, startPoint y: 99, endPoint x: 326, endPoint y: 131, distance: 46.1
click at [326, 131] on div at bounding box center [303, 105] width 188 height 80
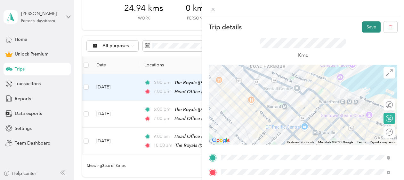
click at [362, 25] on button "Save" at bounding box center [371, 26] width 19 height 11
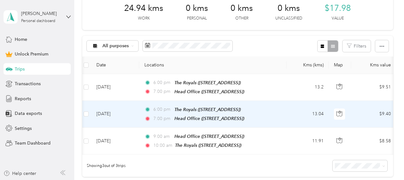
click at [285, 113] on td "6:00 pm The Royals ([STREET_ADDRESS]) 7:00 pm Head Office ([STREET_ADDRESS])" at bounding box center [212, 114] width 147 height 27
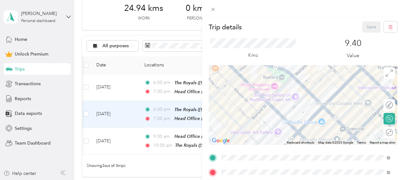
drag, startPoint x: 268, startPoint y: 121, endPoint x: 333, endPoint y: 22, distance: 118.4
click at [333, 22] on div "Trip details Save This trip cannot be edited because it is either under review,…" at bounding box center [303, 157] width 188 height 272
click at [388, 26] on button "button" at bounding box center [389, 26] width 13 height 11
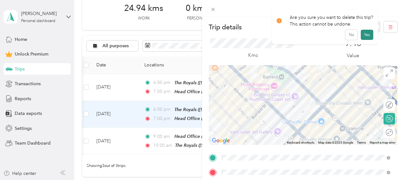
click at [363, 33] on button "Yes" at bounding box center [366, 35] width 12 height 10
